Goal: Submit feedback/report problem: Submit feedback/report problem

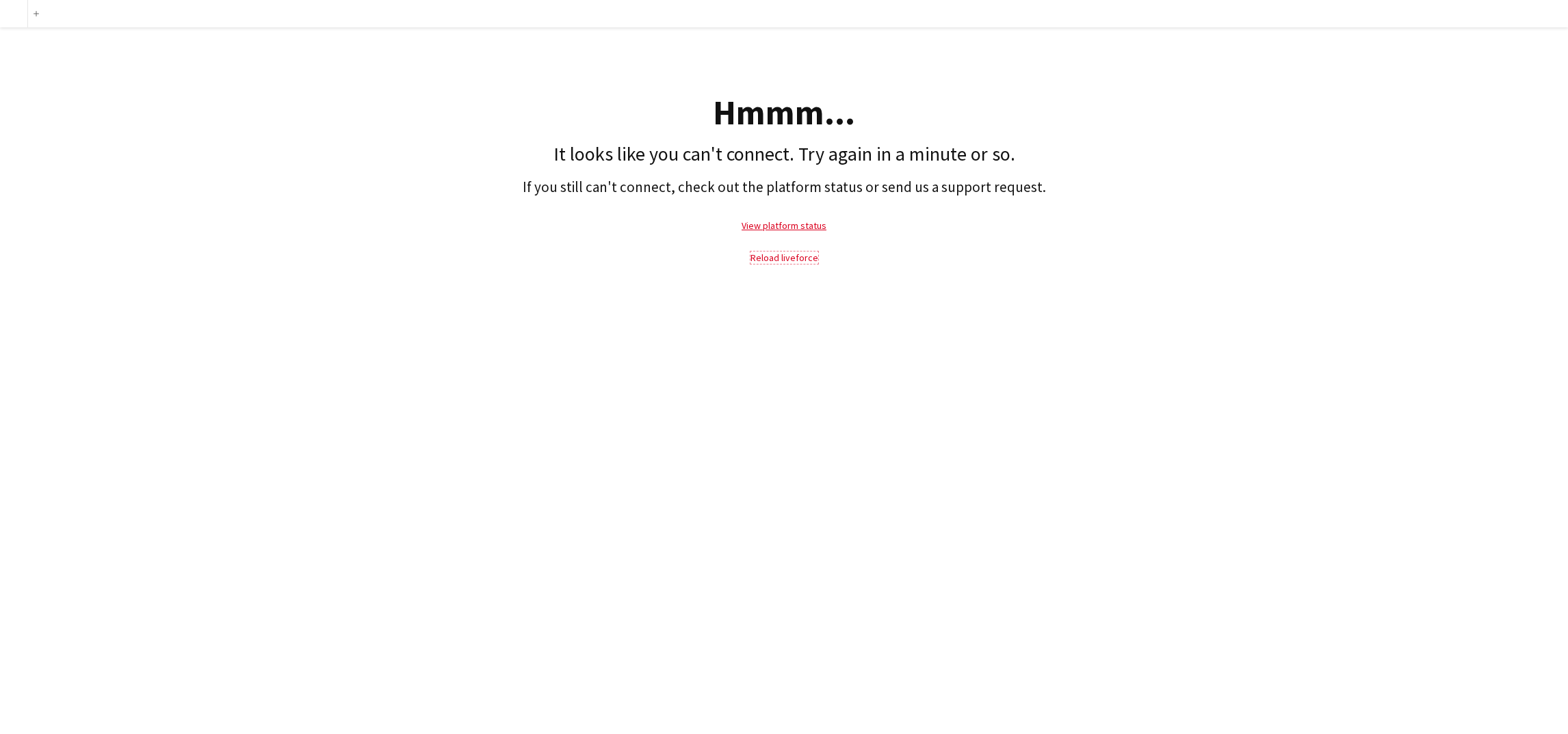
click at [803, 252] on link "Reload liveforce" at bounding box center [784, 258] width 67 height 12
click at [789, 264] on link "Reload liveforce" at bounding box center [784, 258] width 67 height 12
click at [790, 253] on link "Reload liveforce" at bounding box center [784, 258] width 67 height 12
click at [352, 354] on div "add Hmmm... It looks like you can't connect. Try again in a minute or so. If yo…" at bounding box center [784, 367] width 1568 height 734
click at [762, 264] on p "Reload liveforce" at bounding box center [784, 257] width 1554 height 32
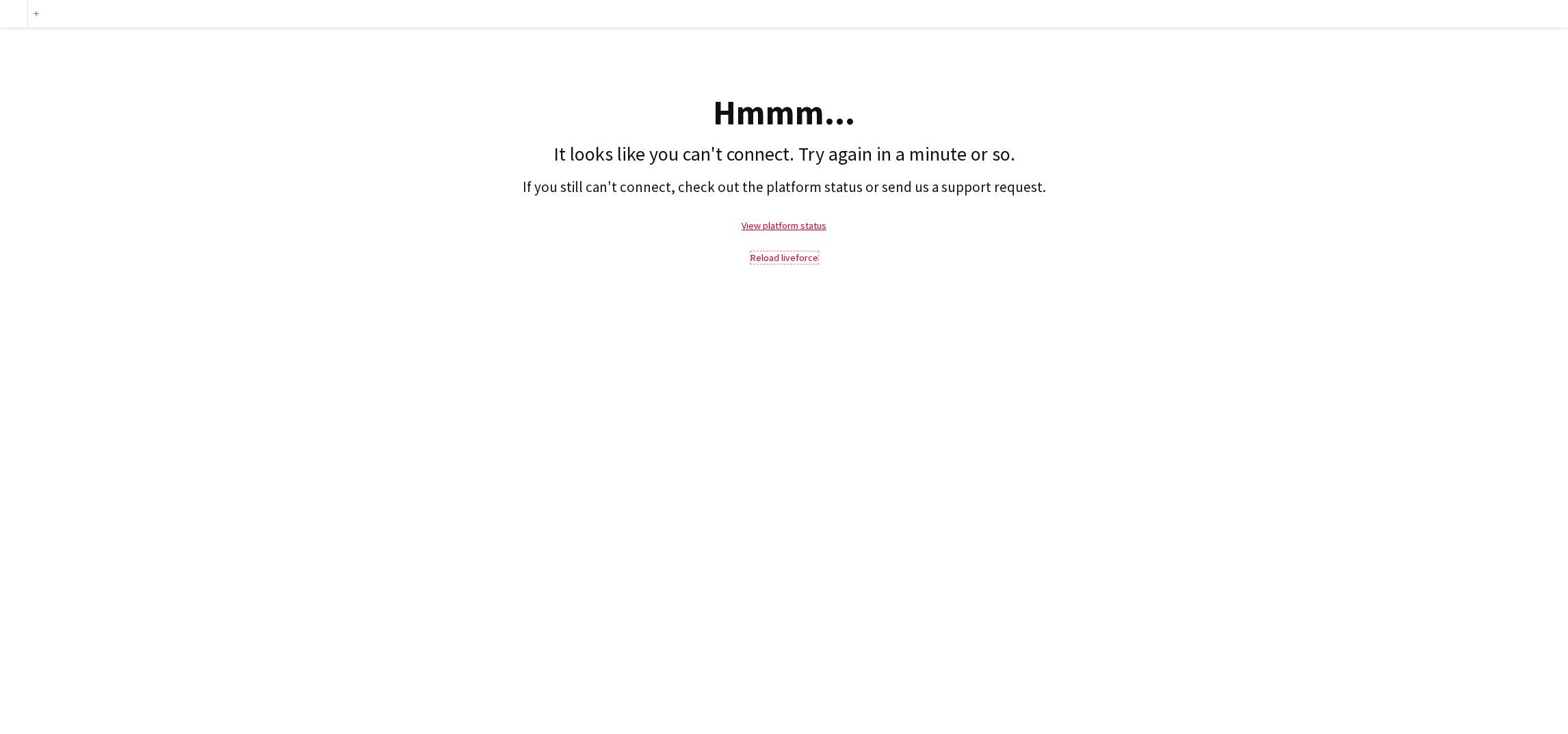
click at [766, 260] on link "Reload liveforce" at bounding box center [784, 258] width 67 height 12
click at [767, 227] on link "View platform status" at bounding box center [783, 226] width 85 height 12
click at [774, 260] on link "Reload liveforce" at bounding box center [784, 258] width 67 height 12
